Goal: Ask a question

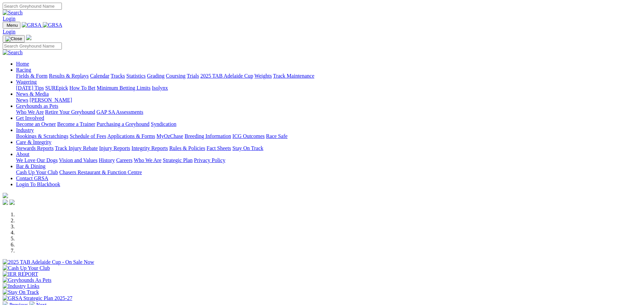
click at [37, 79] on link "Wagering" at bounding box center [26, 82] width 21 height 6
click at [34, 127] on link "Industry" at bounding box center [25, 130] width 18 height 6
click at [155, 133] on link "Applications & Forms" at bounding box center [131, 136] width 48 height 6
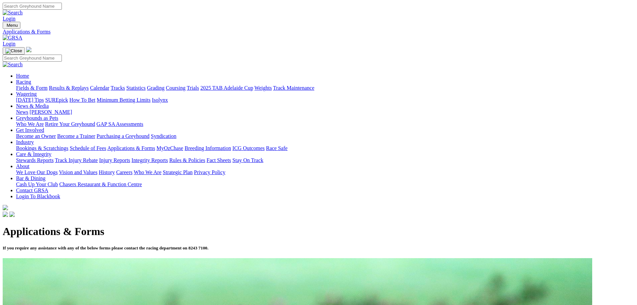
click at [29, 163] on link "About" at bounding box center [22, 166] width 13 height 6
click at [31, 79] on link "Racing" at bounding box center [23, 82] width 15 height 6
click at [37, 91] on link "Wagering" at bounding box center [26, 94] width 21 height 6
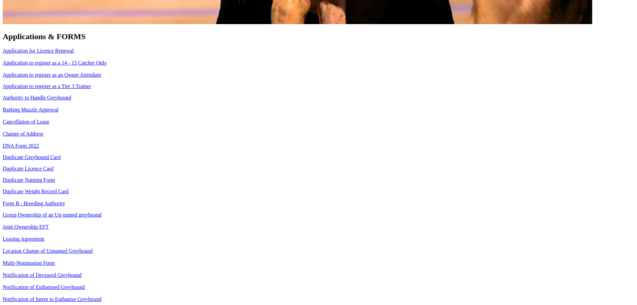
scroll to position [839, 0]
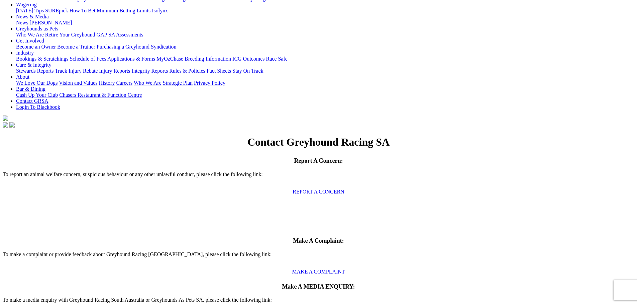
scroll to position [134, 0]
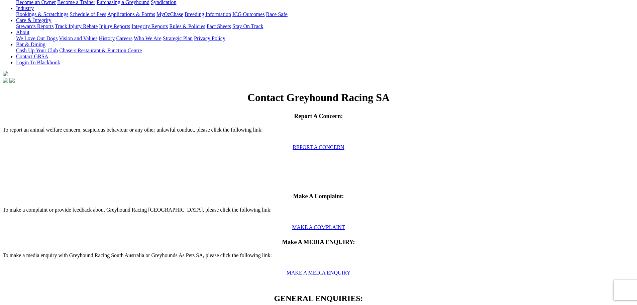
type input "Shaun"
type input "Beirne"
type input "admin@betlegends.com.au"
type input "Race Fields Approval"
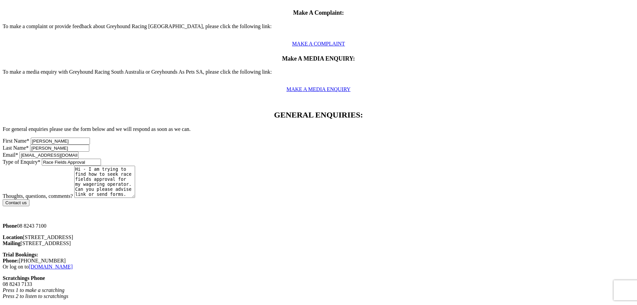
scroll to position [301, 0]
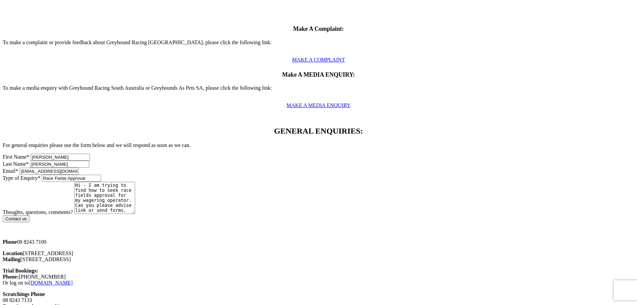
type textarea "Hi - I am trying to find how to seek race fields approval for my wagering opera…"
click at [29, 215] on input "Contact us" at bounding box center [16, 218] width 27 height 7
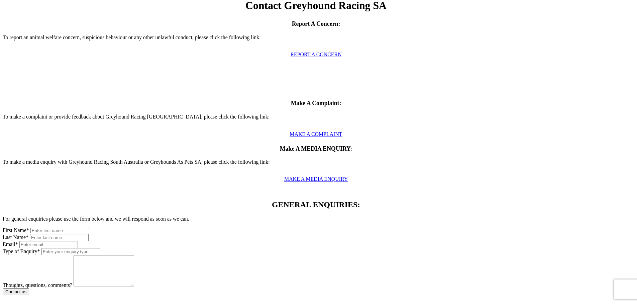
scroll to position [226, 0]
